Goal: Transaction & Acquisition: Book appointment/travel/reservation

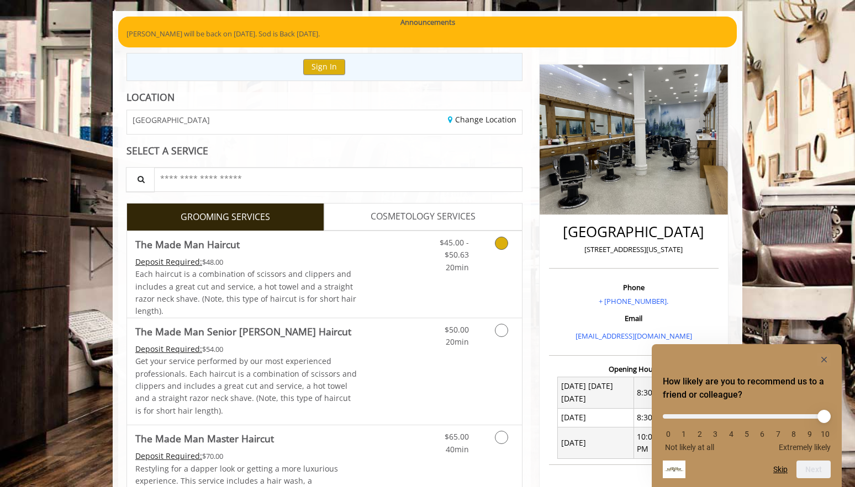
click at [484, 268] on div "Grooming services" at bounding box center [499, 252] width 45 height 43
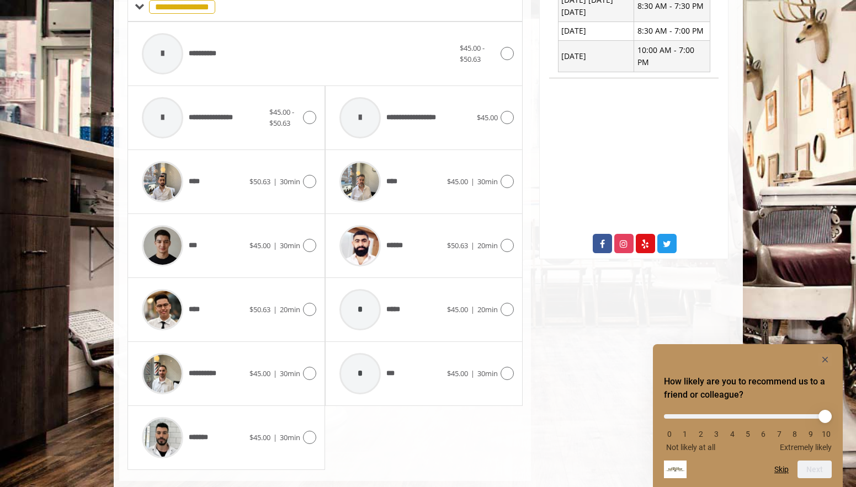
scroll to position [483, 0]
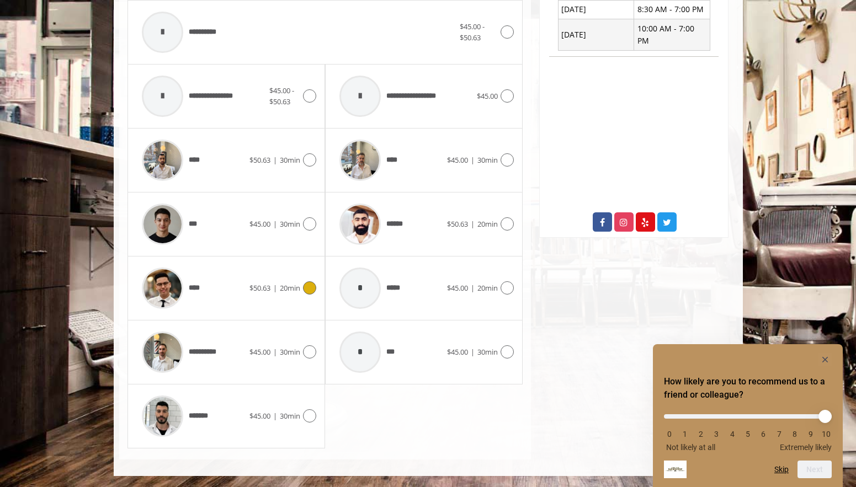
click at [301, 280] on div "**** $50.63 | 20min" at bounding box center [226, 288] width 180 height 52
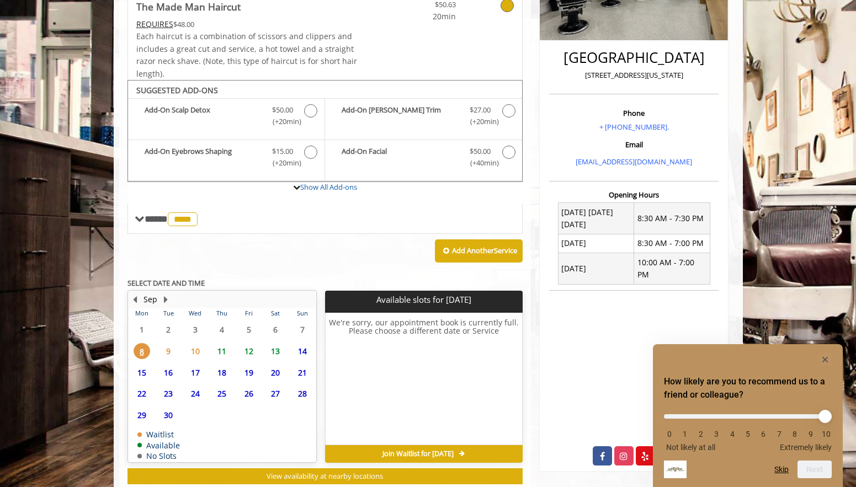
scroll to position [279, 0]
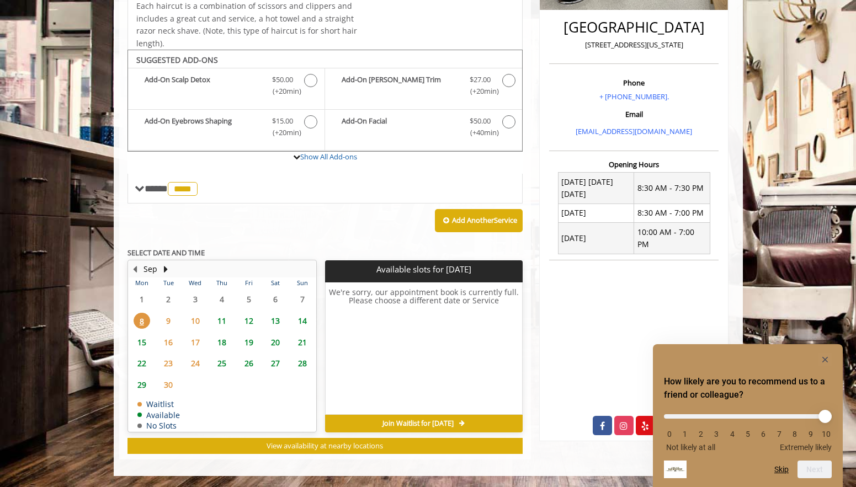
click at [172, 324] on span "9" at bounding box center [168, 321] width 17 height 16
click at [192, 322] on span "10" at bounding box center [195, 321] width 17 height 16
click at [155, 327] on td "9" at bounding box center [168, 321] width 26 height 22
click at [195, 324] on span "10" at bounding box center [195, 321] width 17 height 16
click at [168, 324] on span "9" at bounding box center [168, 321] width 17 height 16
